Goal: Complete application form

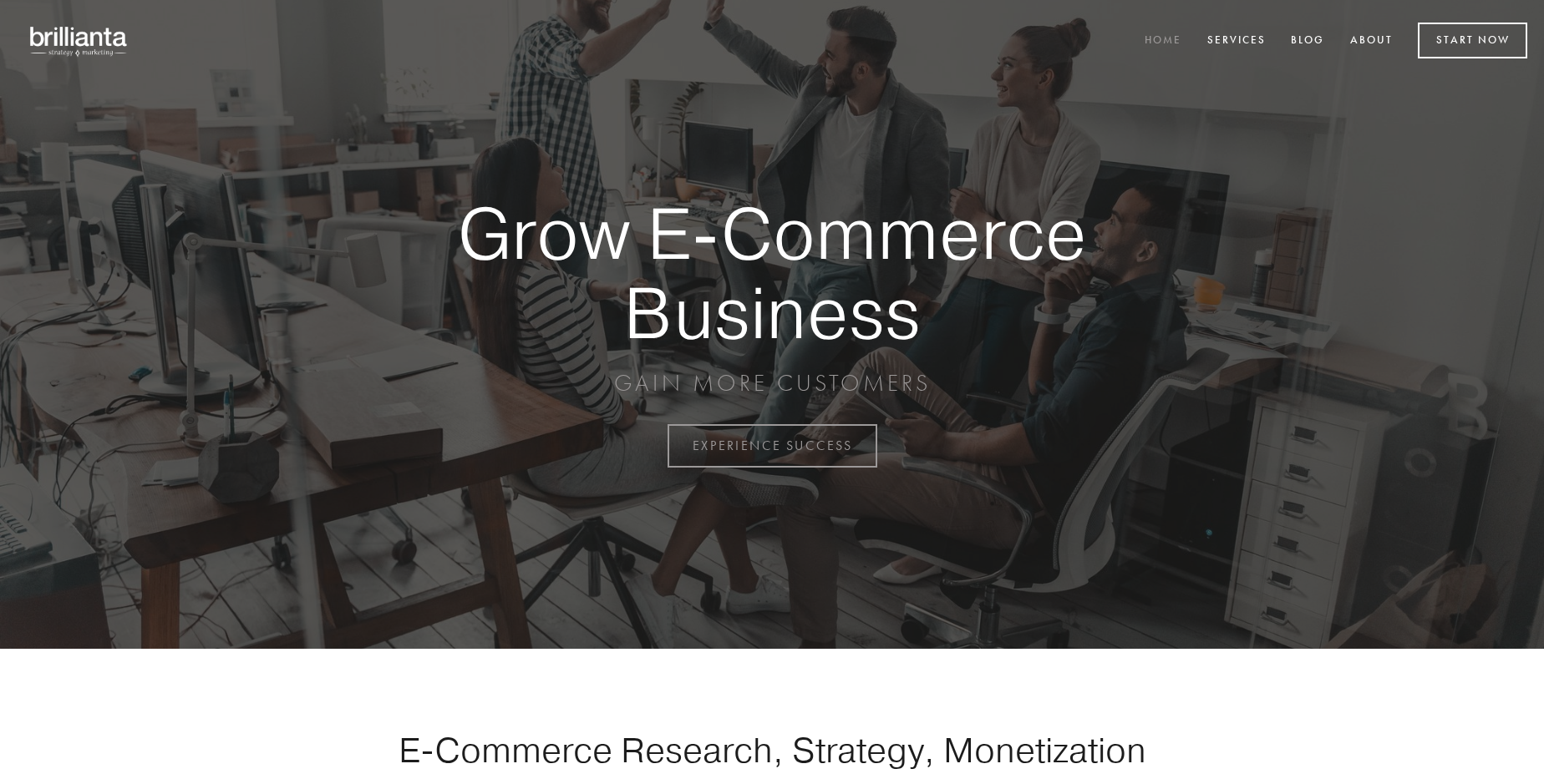
scroll to position [4378, 0]
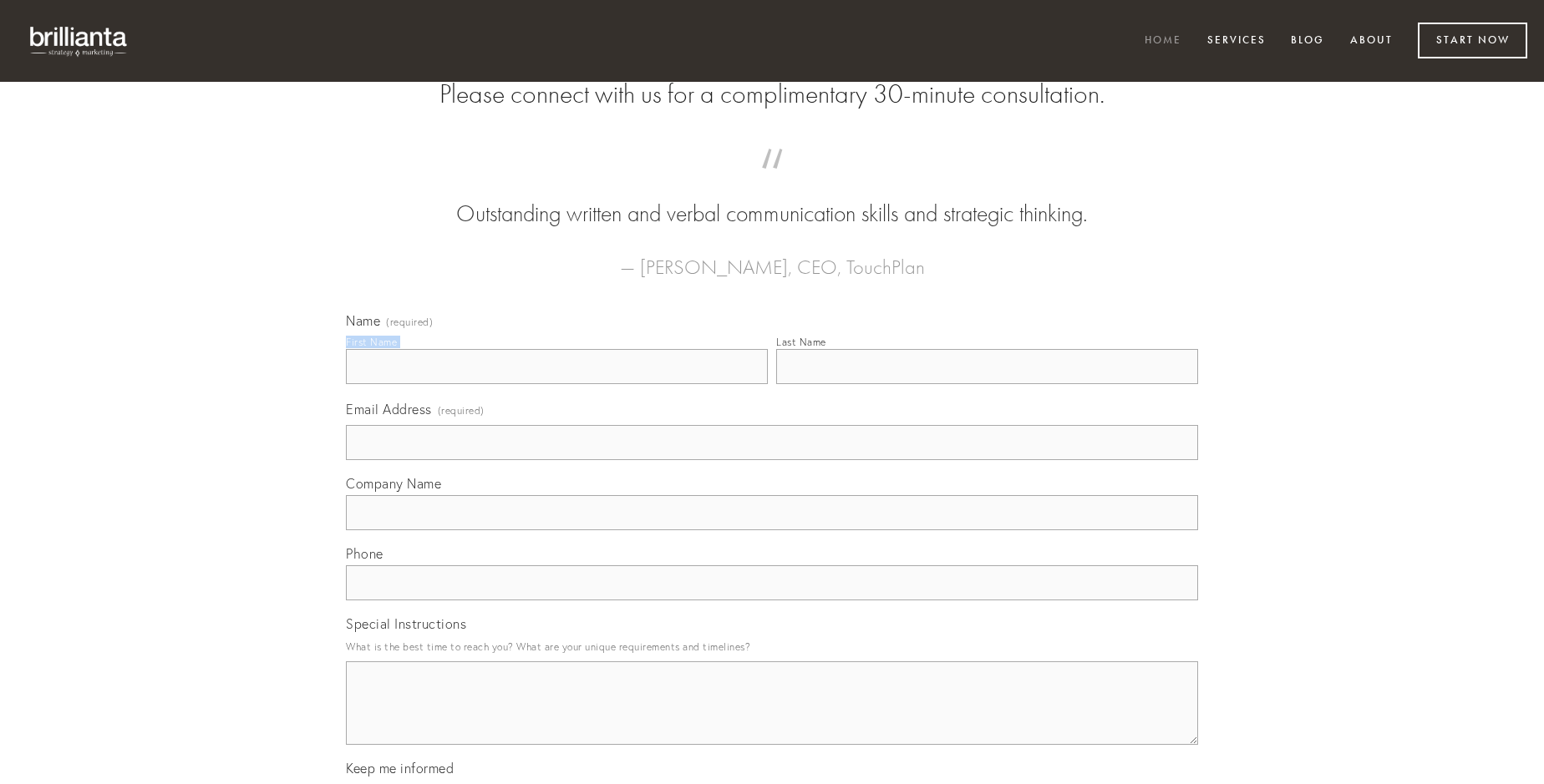
type input "[PERSON_NAME]"
click at [987, 384] on input "Last Name" at bounding box center [987, 367] width 421 height 35
type input "[PERSON_NAME]"
click at [772, 460] on input "Email Address (required)" at bounding box center [772, 443] width 852 height 35
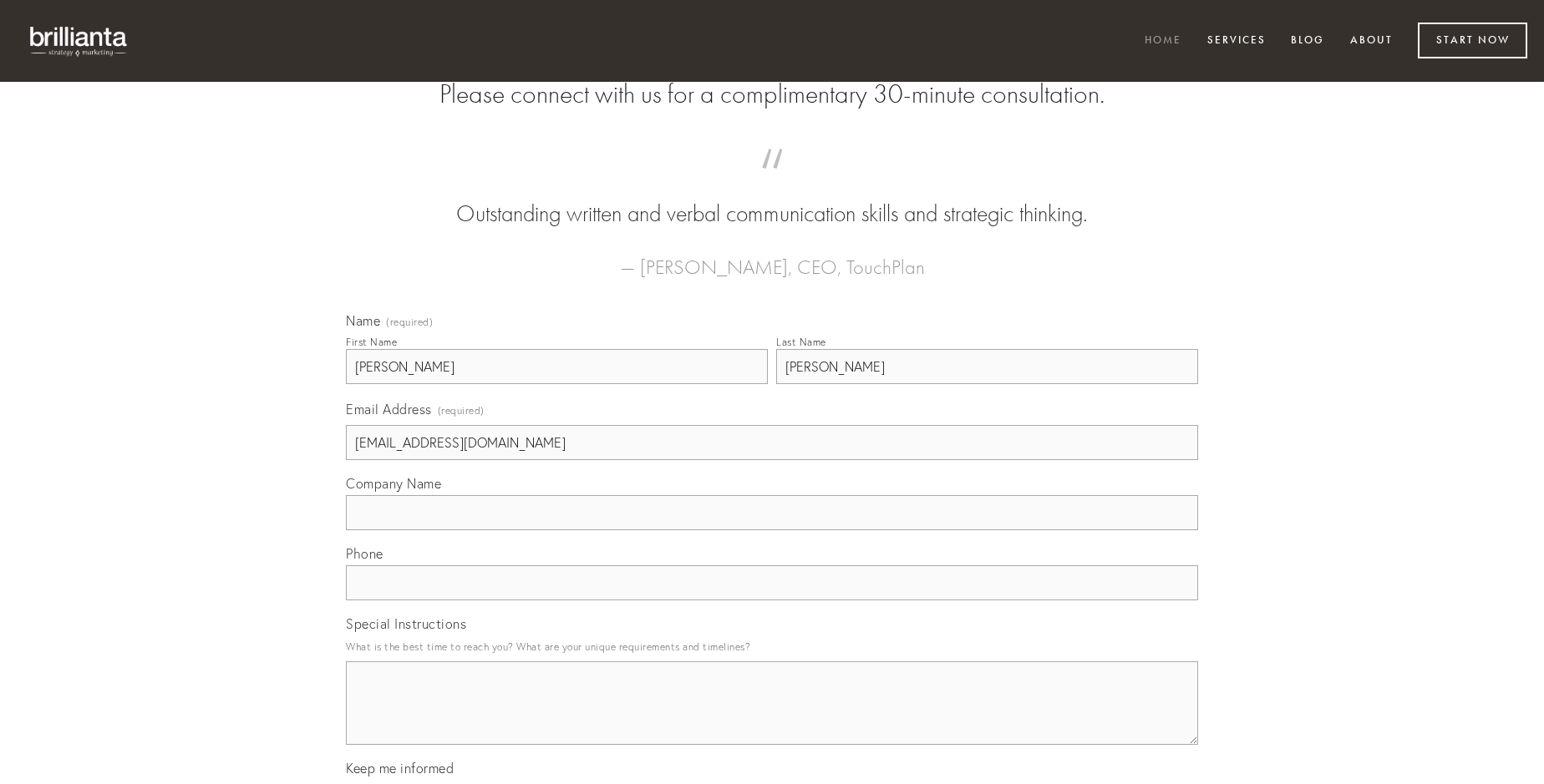
type input "[EMAIL_ADDRESS][DOMAIN_NAME]"
click at [772, 530] on input "Company Name" at bounding box center [772, 513] width 852 height 35
type input "suggero"
click at [772, 600] on input "text" at bounding box center [772, 583] width 852 height 35
click at [772, 718] on textarea "Special Instructions" at bounding box center [772, 703] width 852 height 83
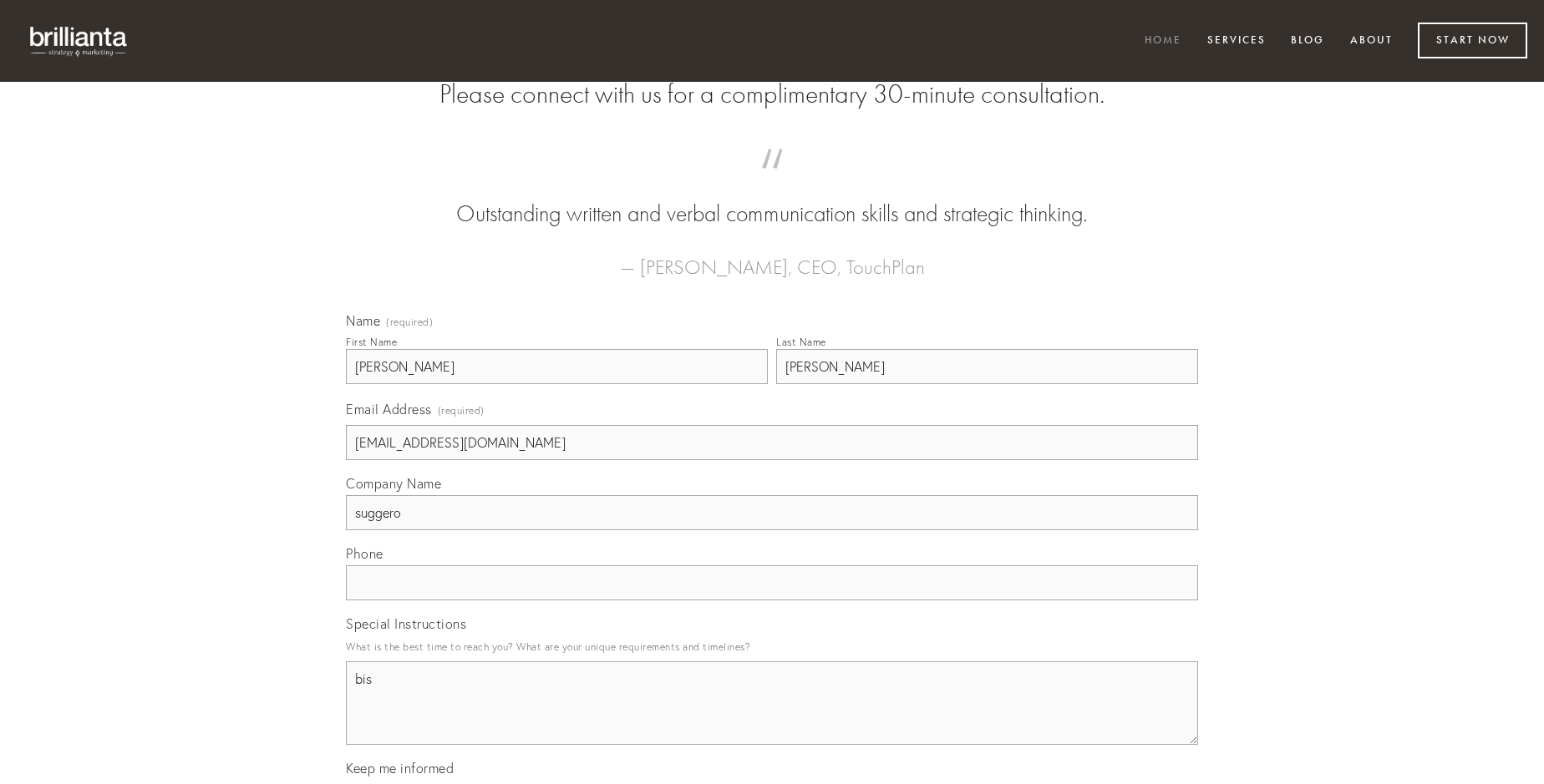
type textarea "bis"
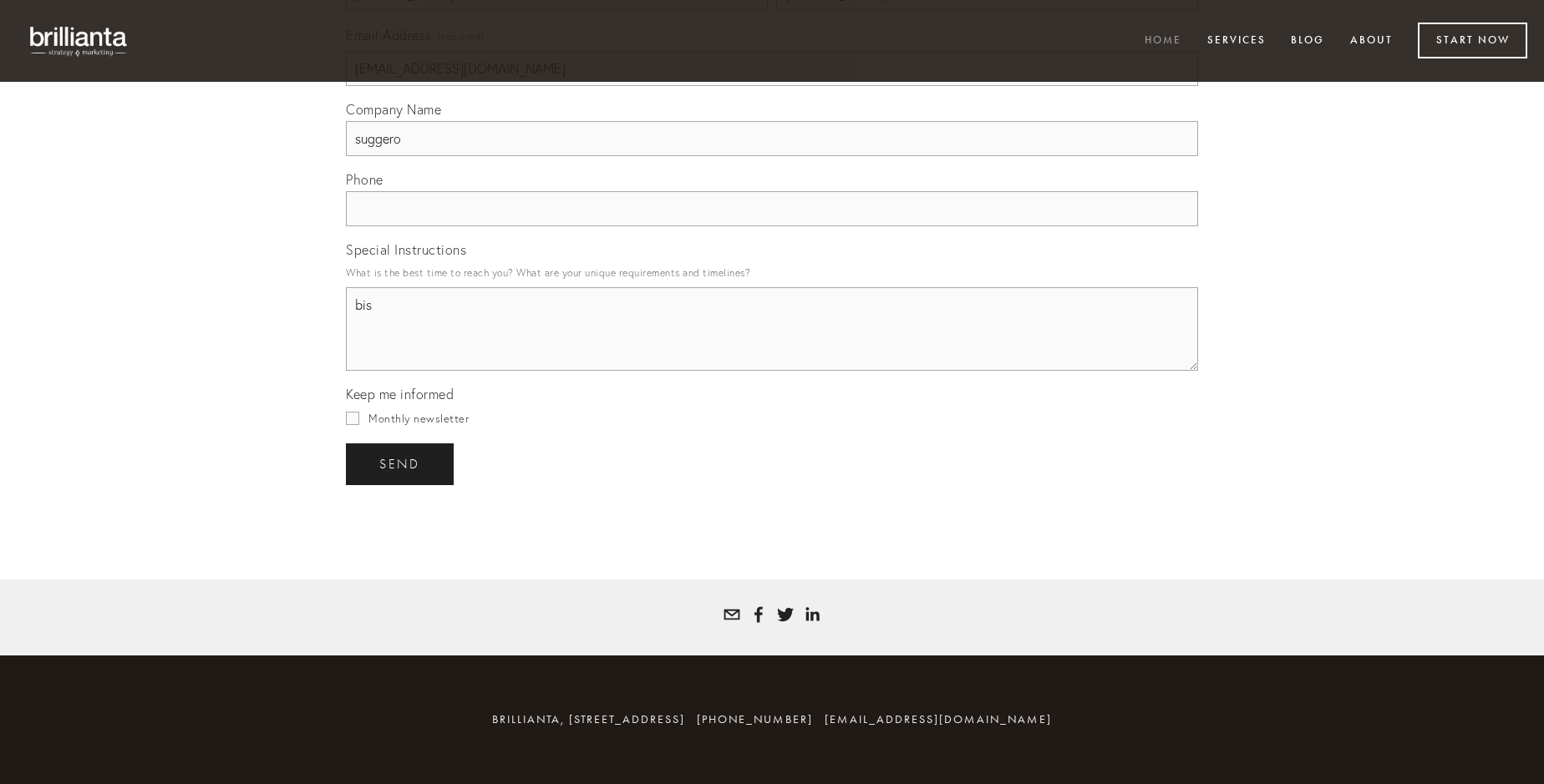
click at [401, 464] on span "send" at bounding box center [399, 464] width 41 height 15
